Goal: Navigation & Orientation: Find specific page/section

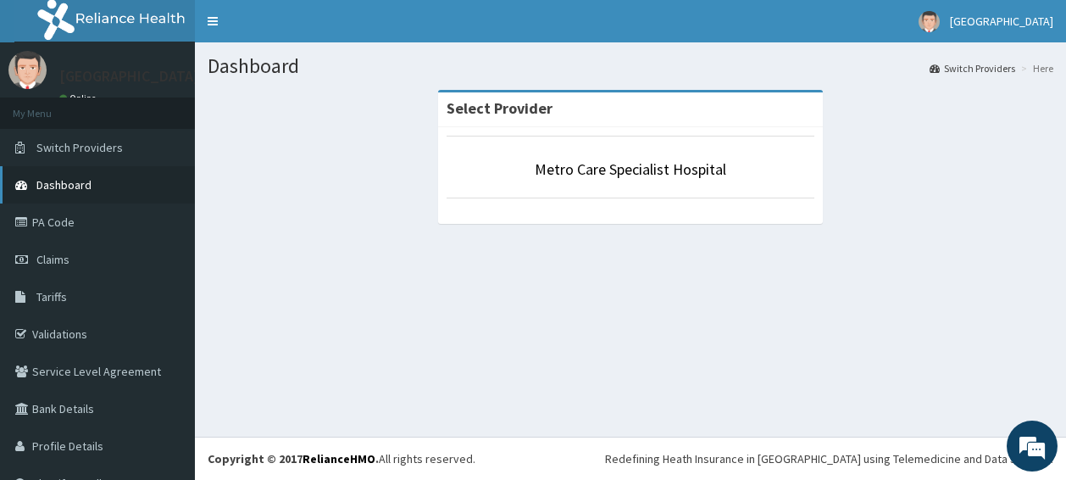
click at [103, 197] on link "Dashboard" at bounding box center [97, 184] width 195 height 37
